Goal: Transaction & Acquisition: Purchase product/service

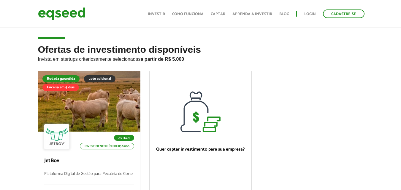
scroll to position [59, 0]
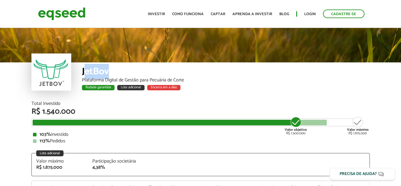
click at [84, 71] on div "JetBov" at bounding box center [226, 72] width 288 height 11
click at [83, 70] on div "JetBov" at bounding box center [226, 72] width 288 height 11
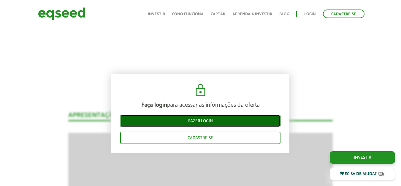
click at [203, 122] on link "Fazer login" at bounding box center [200, 121] width 160 height 12
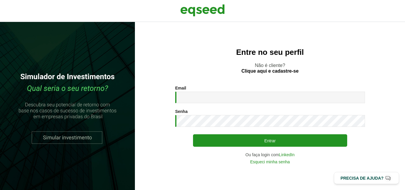
type input "**********"
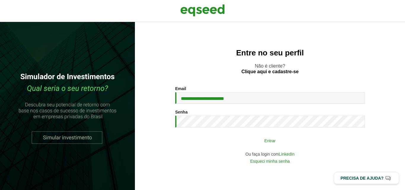
click at [273, 139] on button "Entrar" at bounding box center [270, 140] width 154 height 11
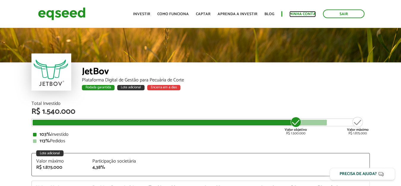
click at [294, 14] on link "Minha conta" at bounding box center [302, 14] width 26 height 4
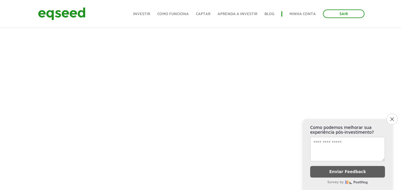
scroll to position [178, 0]
click at [392, 117] on icon "Close survey" at bounding box center [392, 119] width 4 height 4
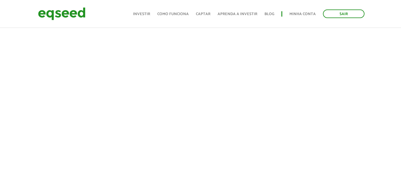
scroll to position [147, 0]
